Goal: Transaction & Acquisition: Purchase product/service

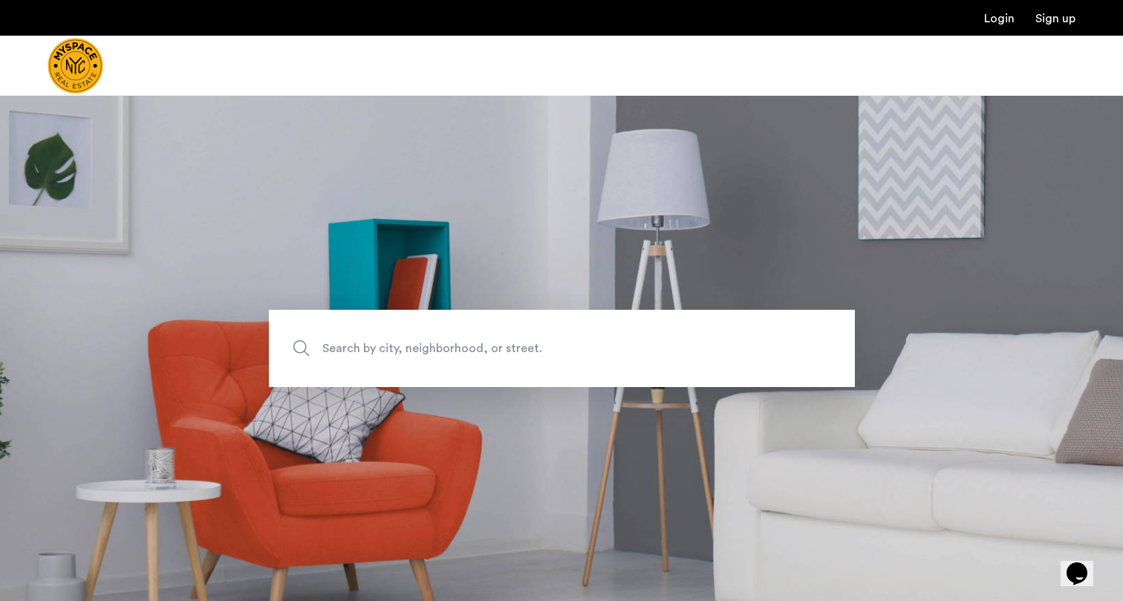
click at [366, 340] on span "Search by city, neighborhood, or street." at bounding box center [527, 348] width 410 height 20
click at [366, 340] on input "Search by city, neighborhood, or street." at bounding box center [562, 348] width 586 height 77
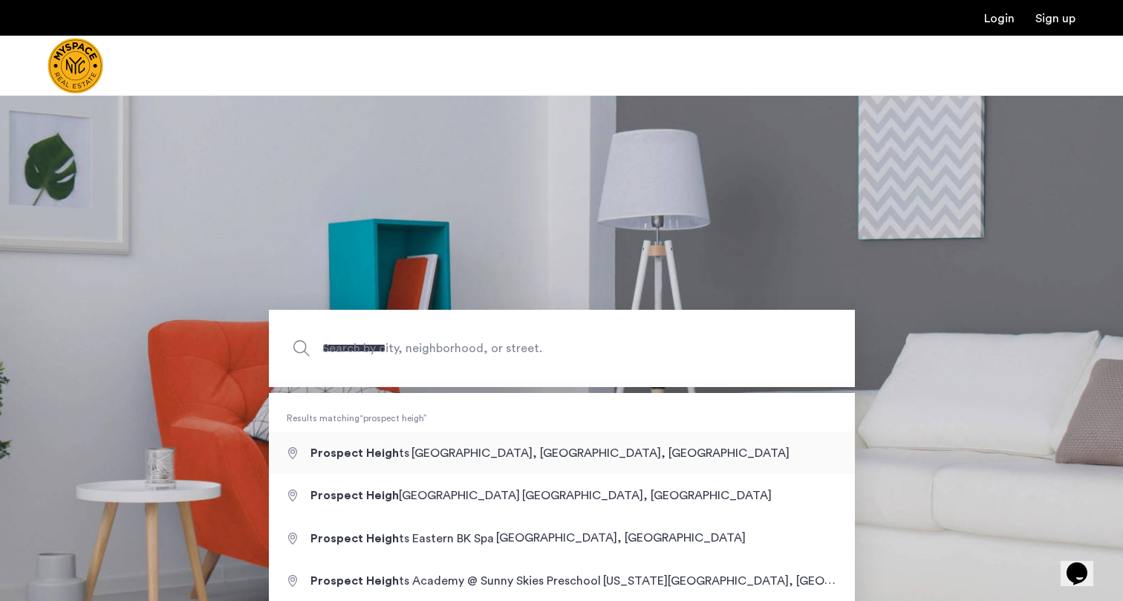
type input "**********"
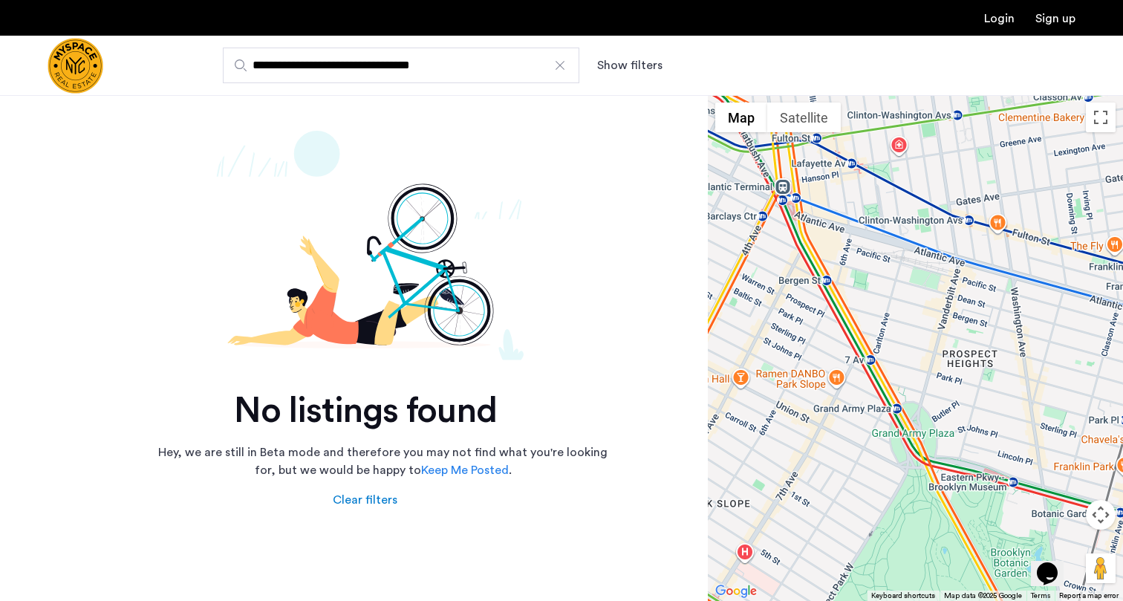
click at [647, 70] on button "Show filters" at bounding box center [629, 65] width 65 height 18
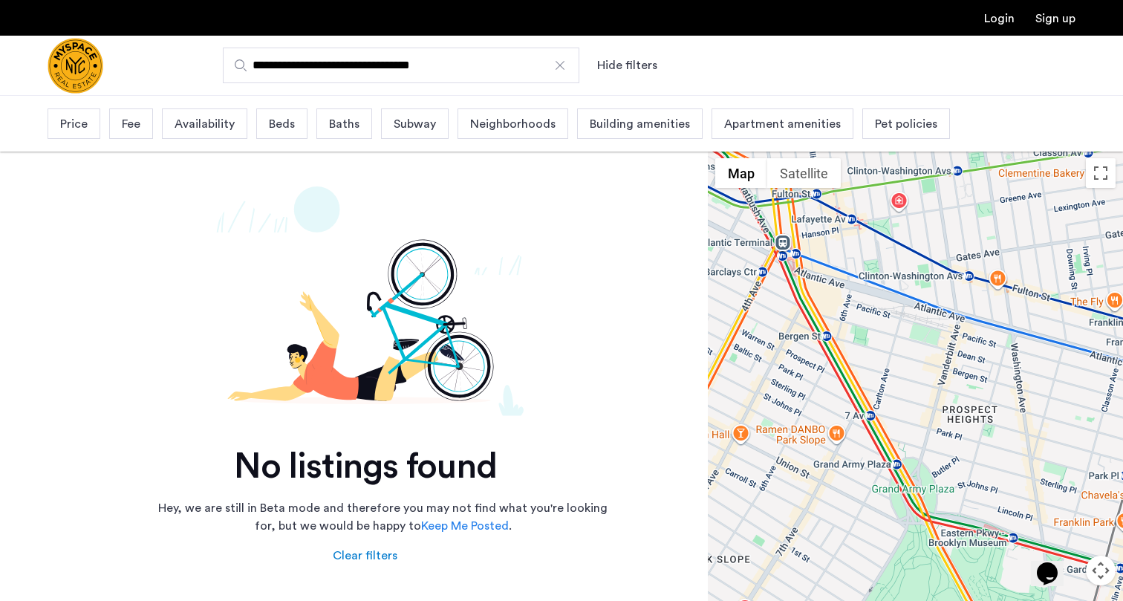
click at [526, 61] on input "**********" at bounding box center [401, 66] width 356 height 36
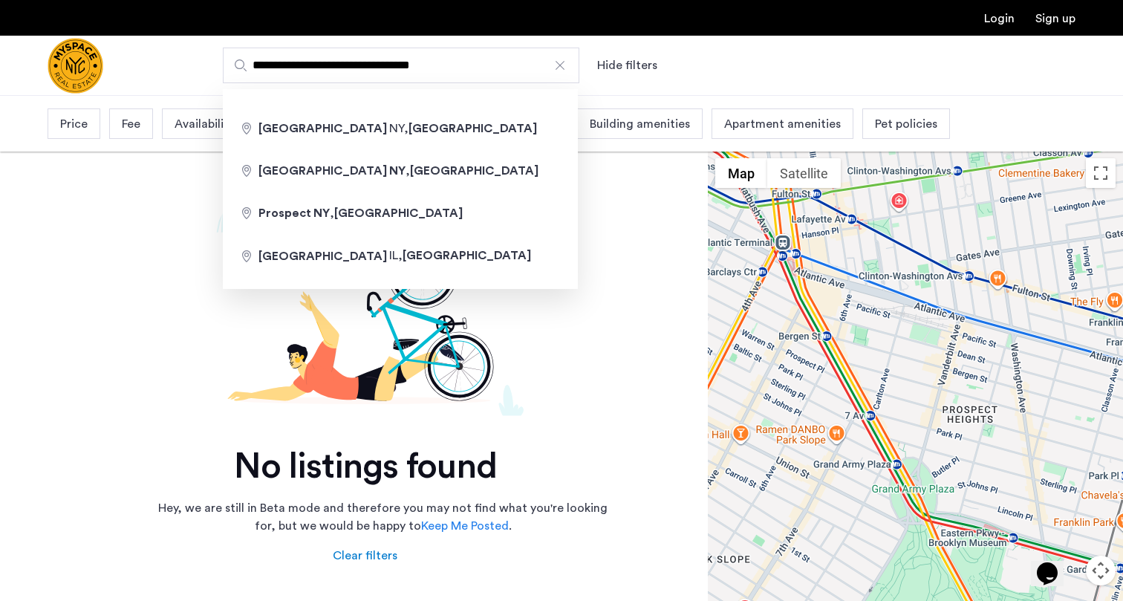
click at [561, 68] on div at bounding box center [559, 65] width 15 height 15
click at [561, 68] on input "**********" at bounding box center [401, 66] width 356 height 36
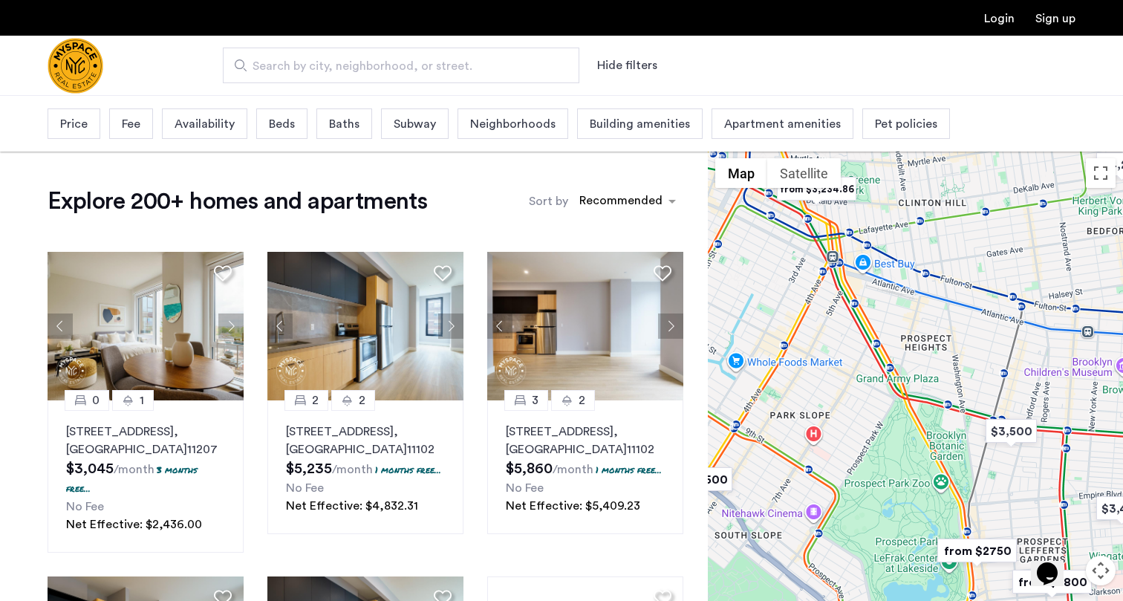
drag, startPoint x: 944, startPoint y: 419, endPoint x: 872, endPoint y: 418, distance: 72.8
click at [872, 418] on div at bounding box center [915, 404] width 415 height 506
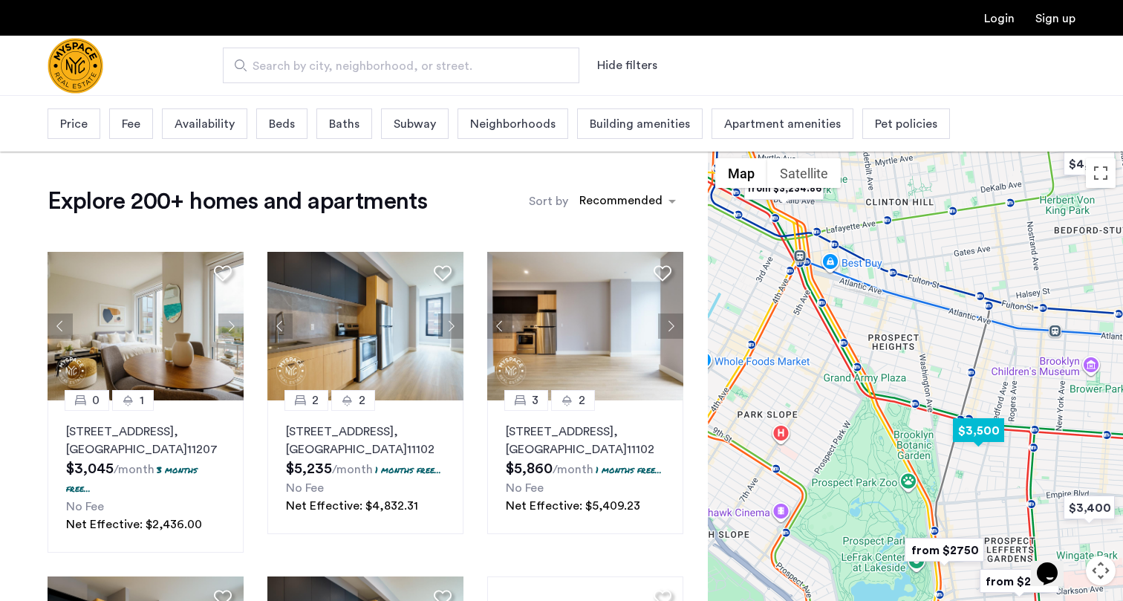
click at [967, 432] on img "$3,500" at bounding box center [978, 430] width 63 height 33
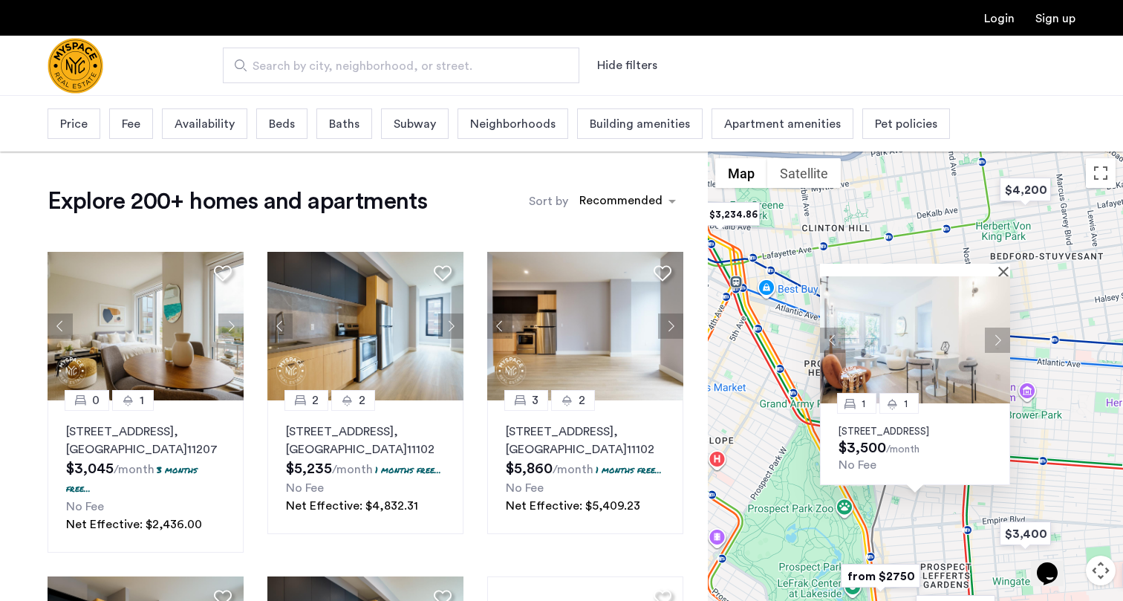
click at [874, 425] on p "1042 President Street, Unit 2B, Brooklyn, NY 11213" at bounding box center [914, 431] width 153 height 12
click at [1004, 266] on button "Close" at bounding box center [1006, 271] width 10 height 10
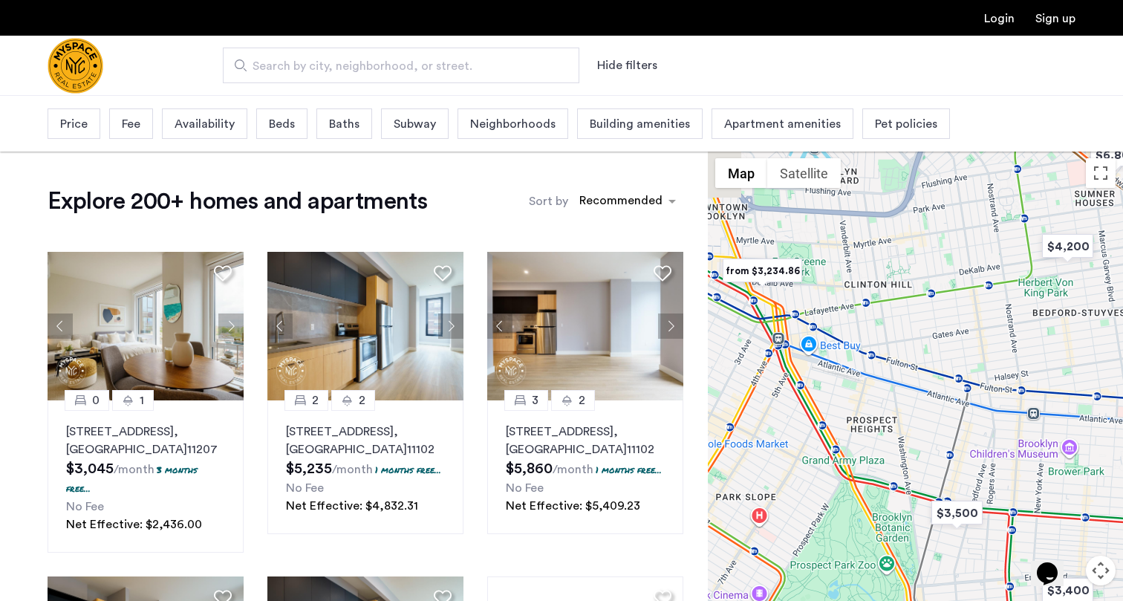
drag, startPoint x: 800, startPoint y: 307, endPoint x: 844, endPoint y: 367, distance: 74.4
click at [844, 367] on div at bounding box center [915, 404] width 415 height 506
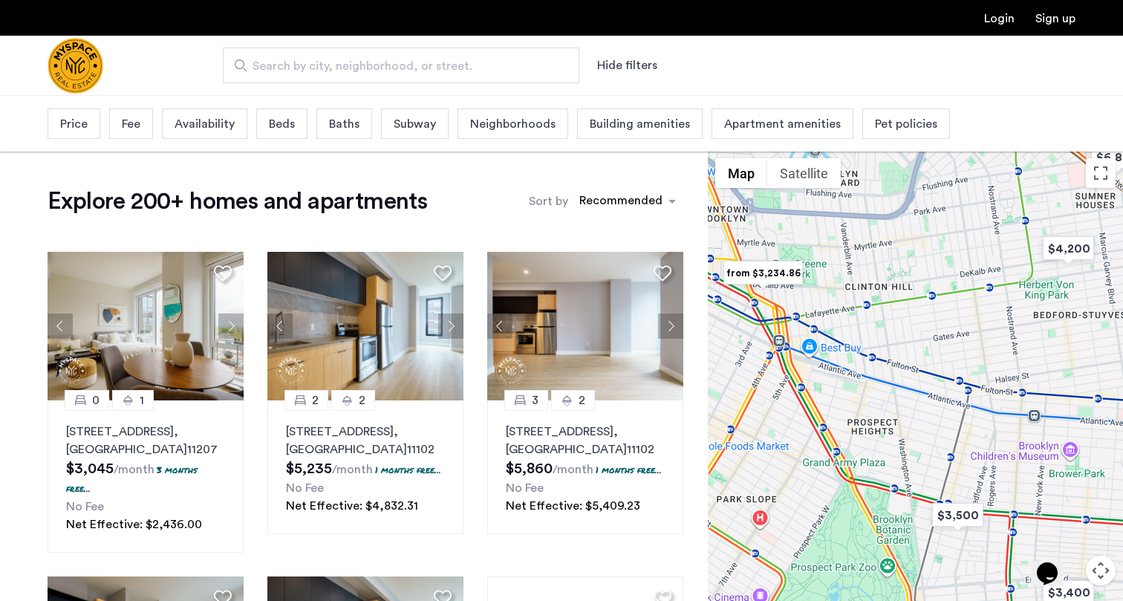
click at [774, 272] on img "from $3,234.86" at bounding box center [762, 272] width 91 height 33
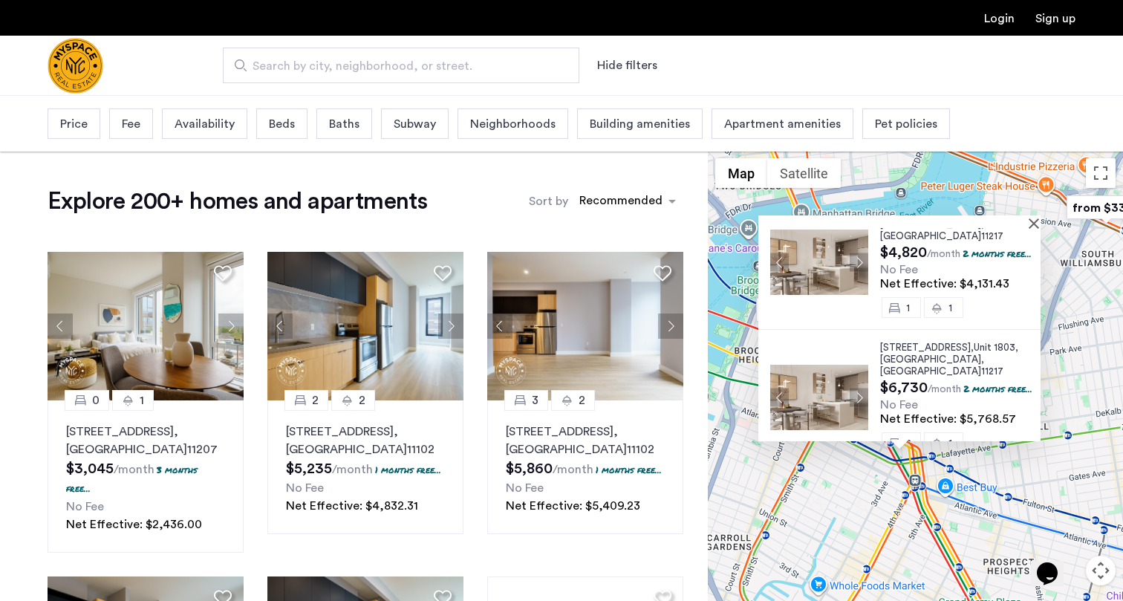
scroll to position [291, 0]
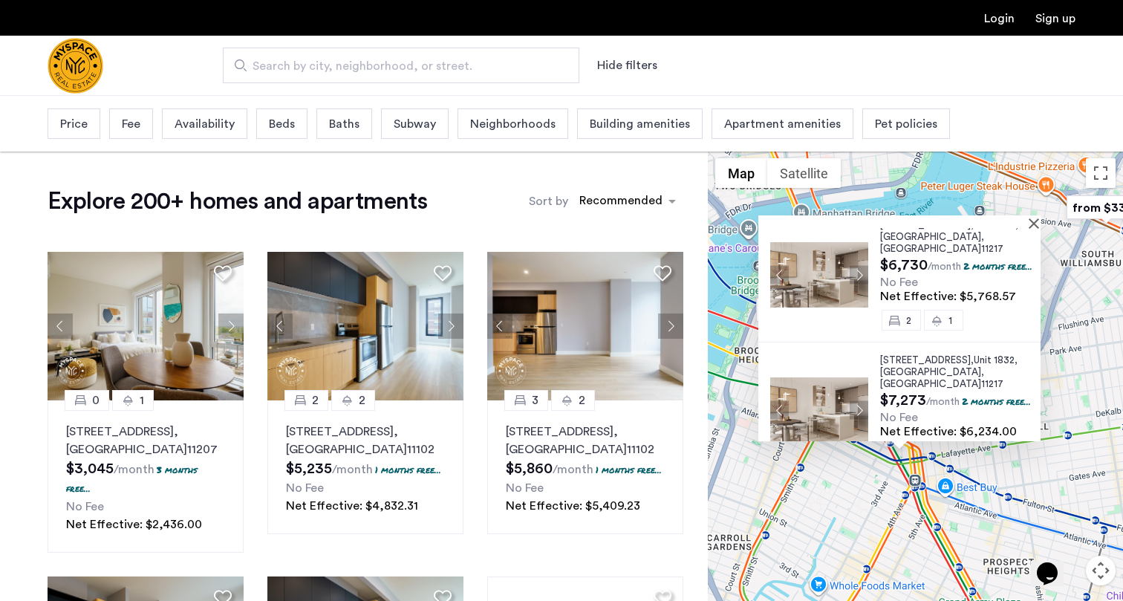
click at [1038, 224] on div at bounding box center [899, 221] width 282 height 13
click at [1042, 223] on button "Close" at bounding box center [1036, 223] width 10 height 10
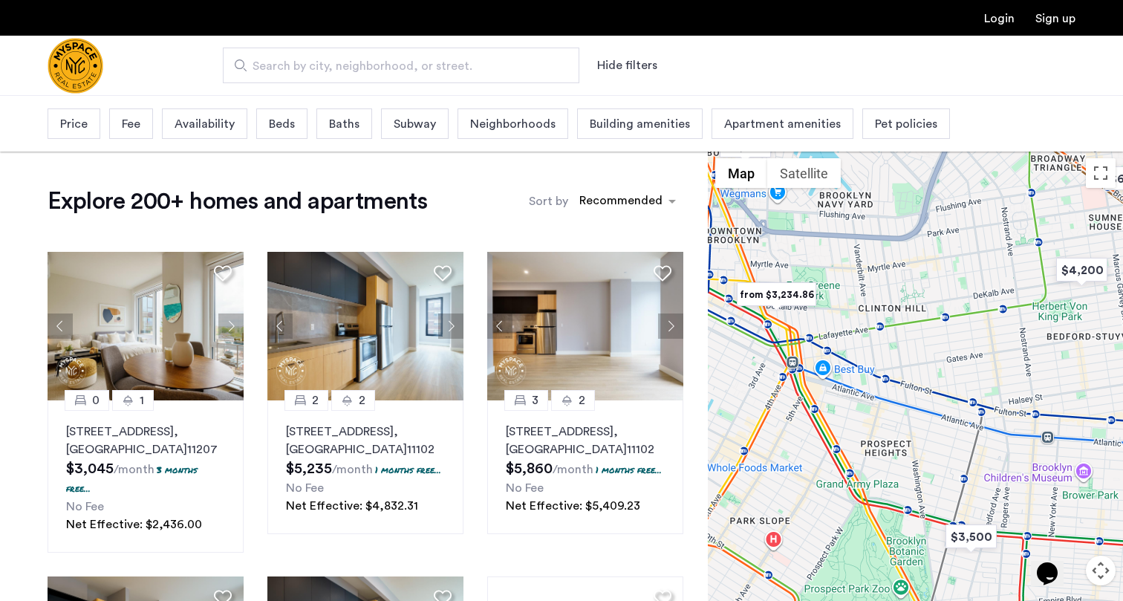
drag, startPoint x: 1046, startPoint y: 422, endPoint x: 843, endPoint y: 228, distance: 280.4
click at [844, 227] on div at bounding box center [915, 404] width 415 height 506
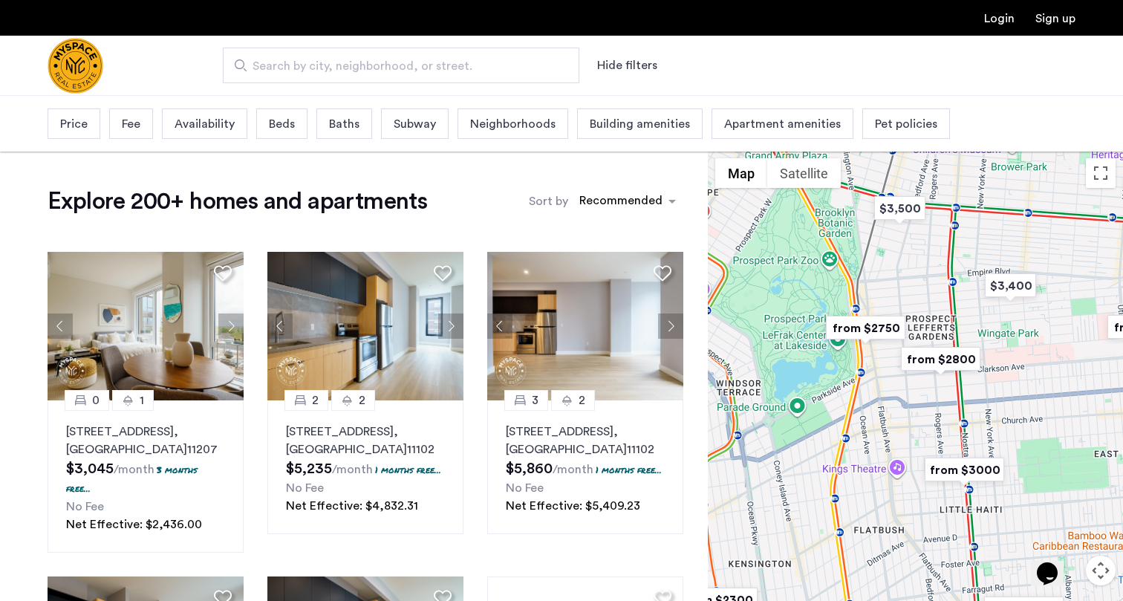
drag, startPoint x: 995, startPoint y: 431, endPoint x: 1004, endPoint y: 178, distance: 252.6
click at [1005, 178] on div at bounding box center [915, 404] width 415 height 506
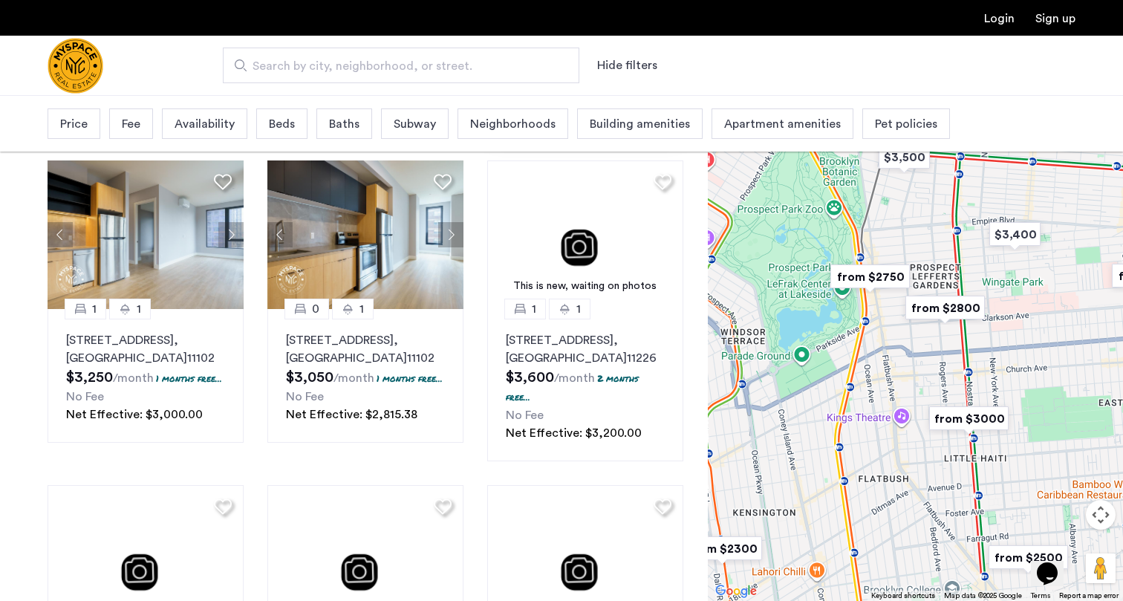
scroll to position [415, 0]
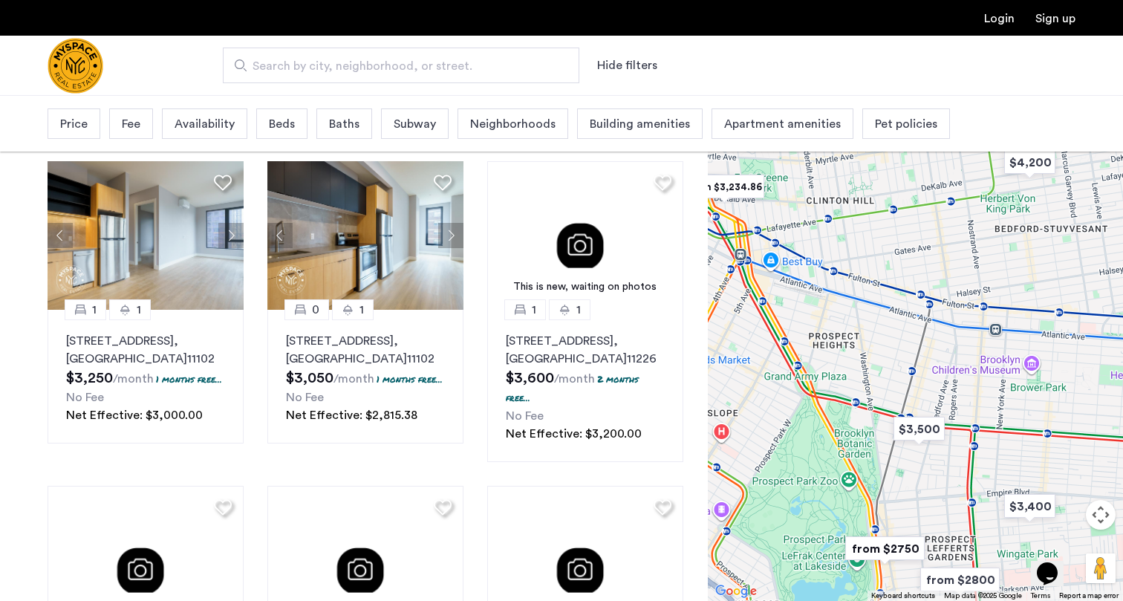
drag, startPoint x: 817, startPoint y: 212, endPoint x: 827, endPoint y: 486, distance: 274.9
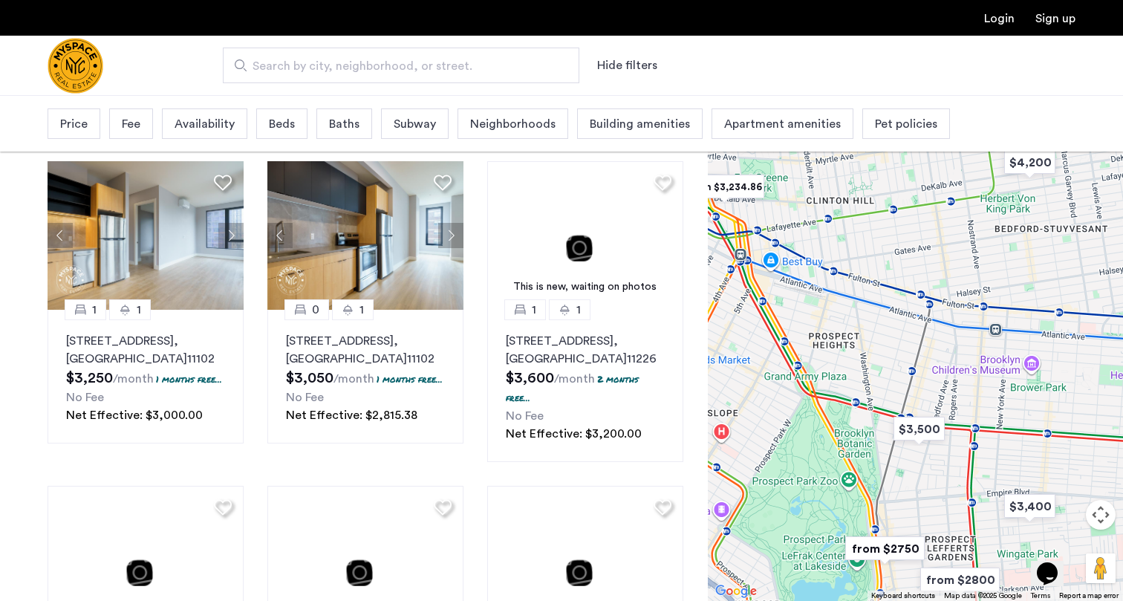
click at [830, 486] on div at bounding box center [915, 348] width 415 height 506
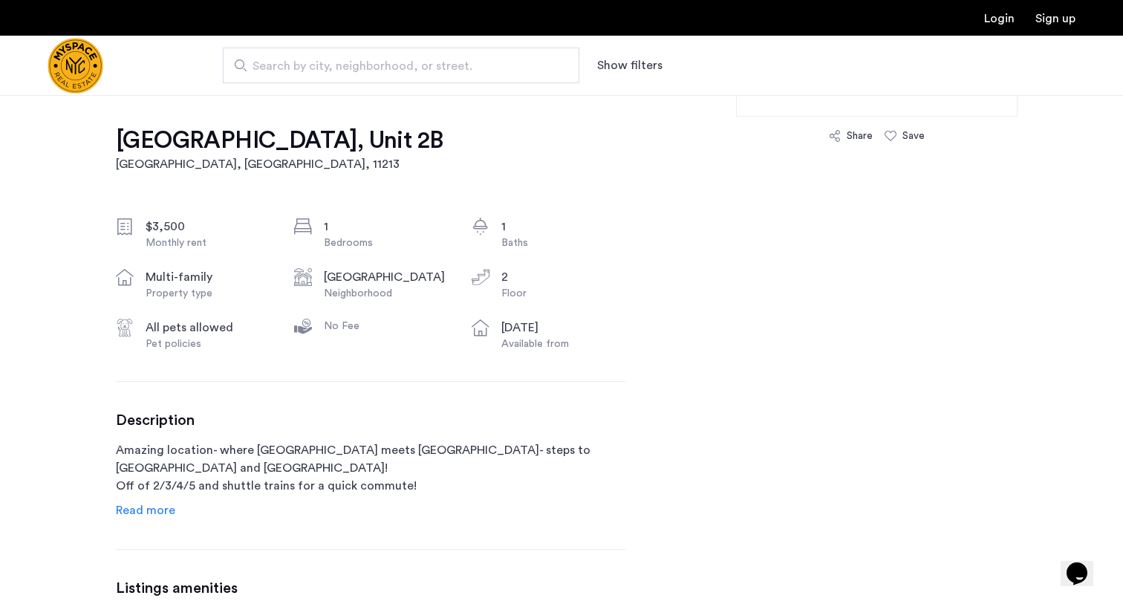
scroll to position [452, 0]
click at [124, 512] on span "Read more" at bounding box center [145, 509] width 59 height 12
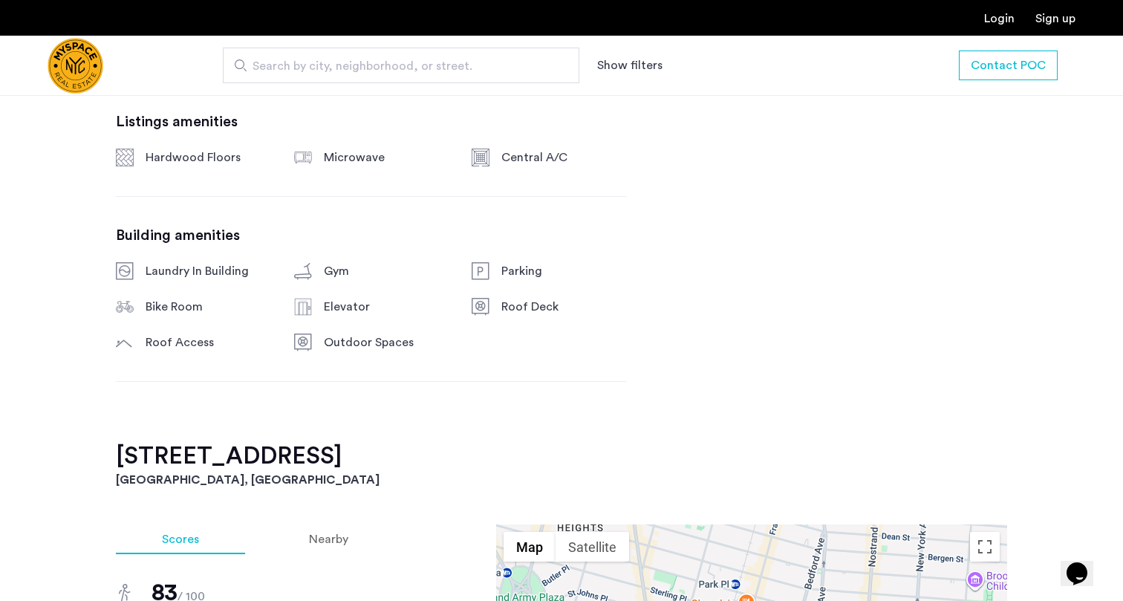
scroll to position [1059, 0]
